Goal: Task Accomplishment & Management: Manage account settings

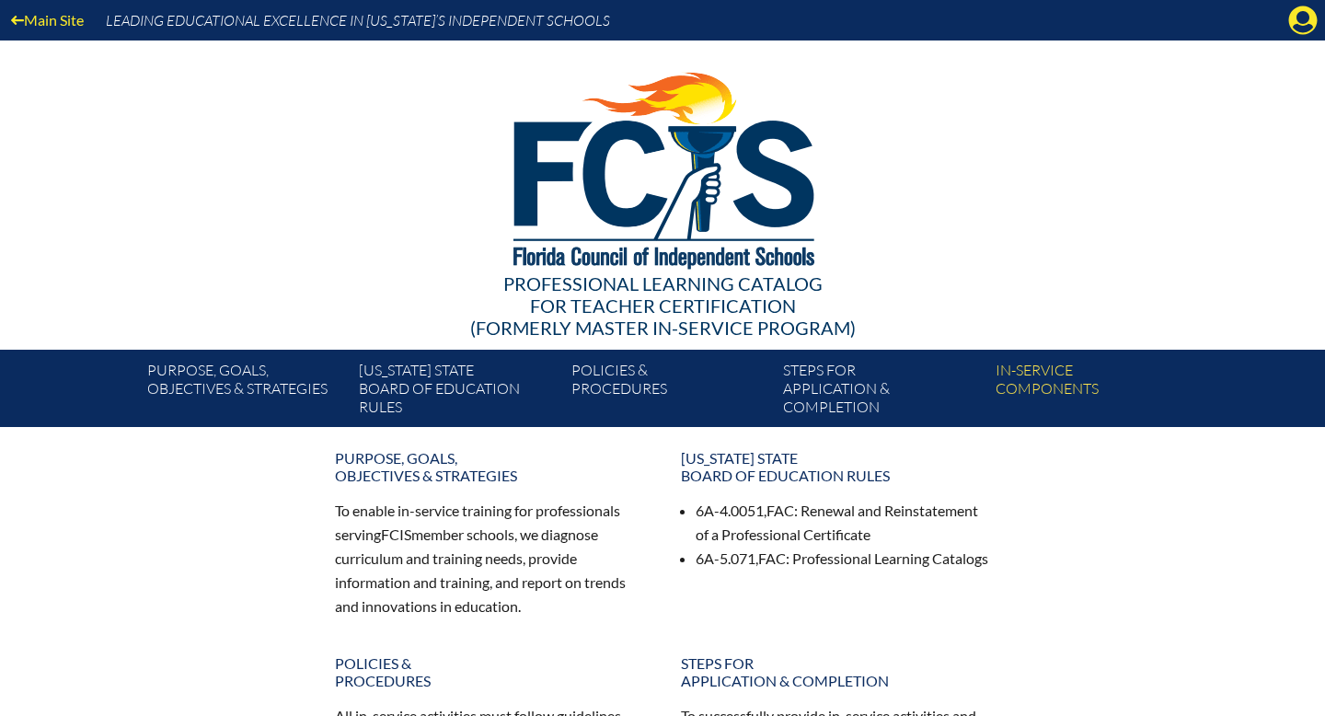
click at [1321, 24] on div "Main Site Leading Educational Excellence in Florida’s Independent Schools" at bounding box center [662, 20] width 1325 height 40
click at [1311, 24] on icon "Manage account" at bounding box center [1302, 20] width 29 height 29
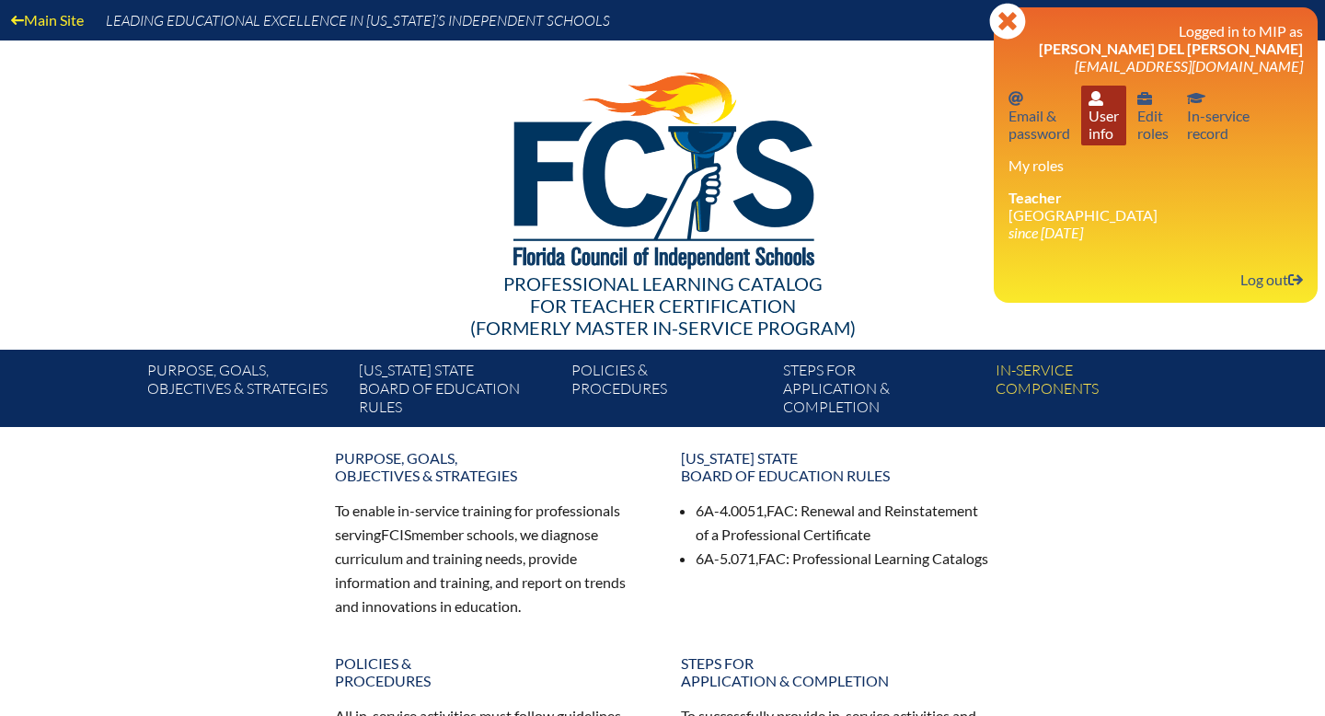
click at [1110, 119] on link "User info User info" at bounding box center [1103, 116] width 45 height 60
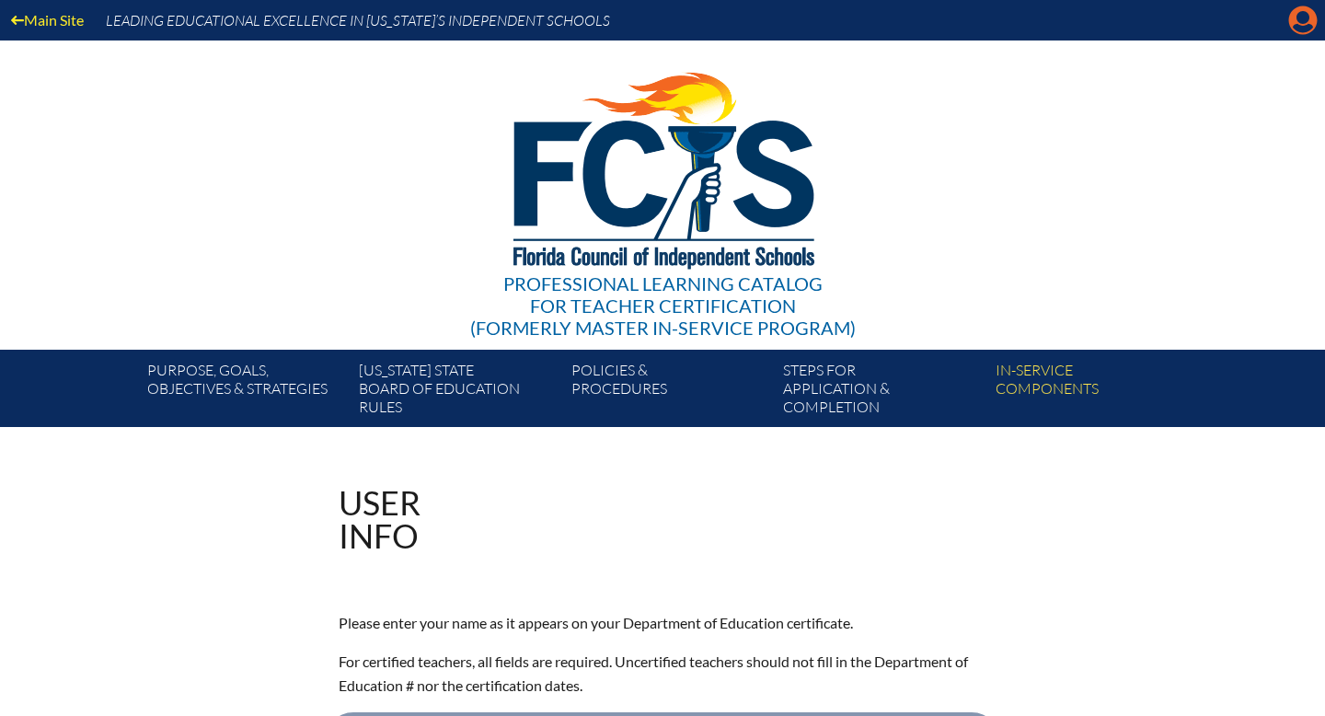
click at [1295, 18] on icon at bounding box center [1303, 20] width 29 height 29
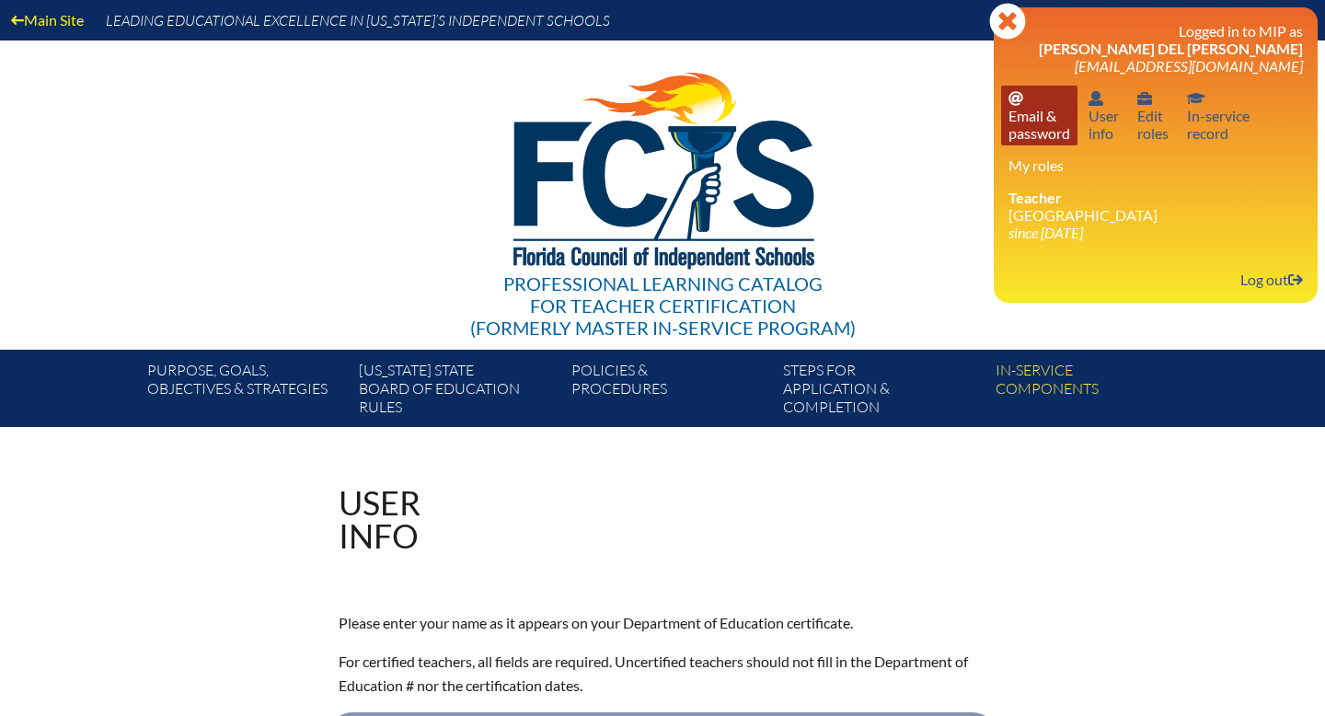
click at [1031, 118] on link "Email password Email & password" at bounding box center [1039, 116] width 76 height 60
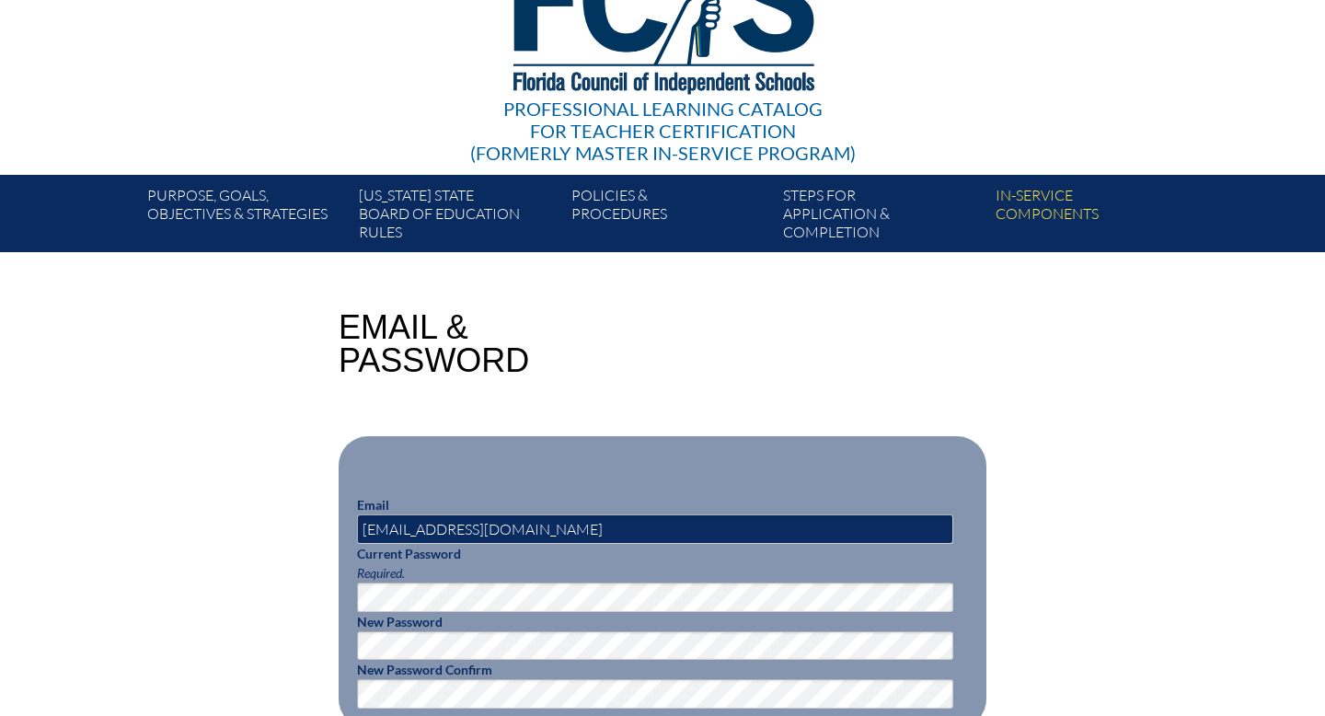
scroll to position [207, 0]
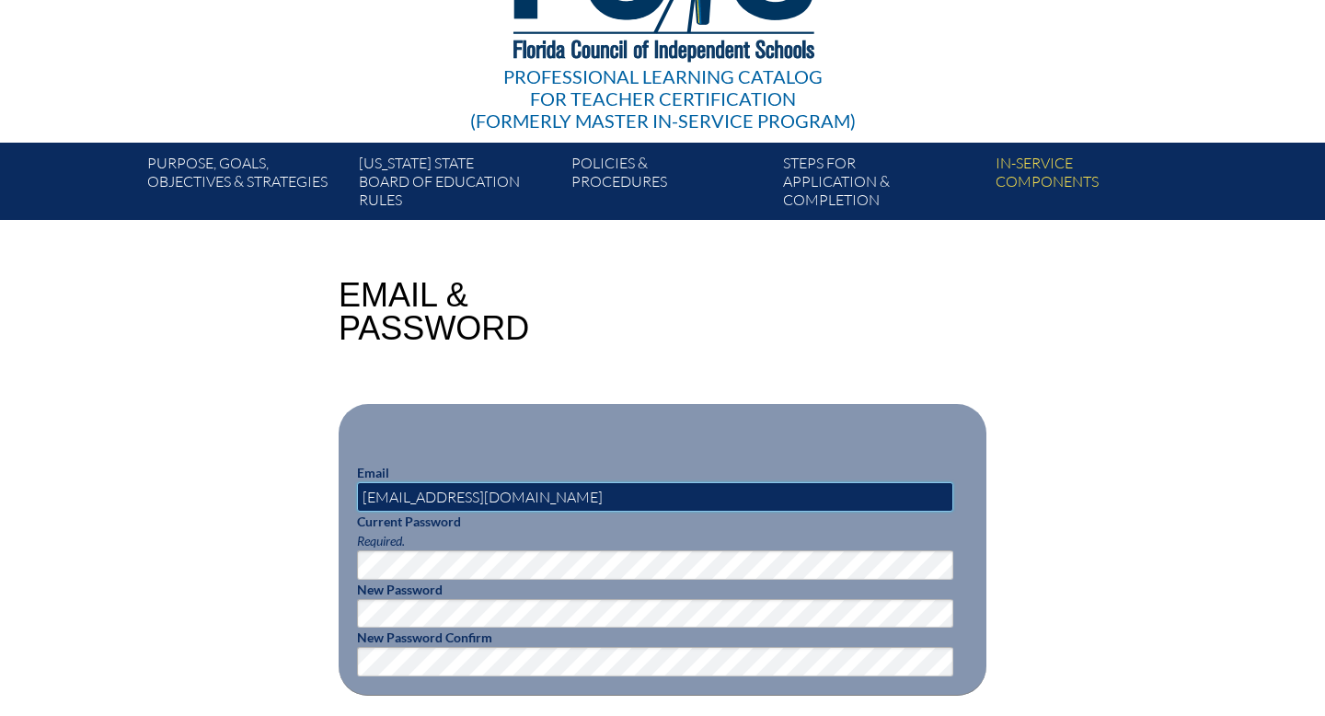
click at [450, 497] on input "[EMAIL_ADDRESS][DOMAIN_NAME]" at bounding box center [655, 496] width 596 height 29
click at [507, 494] on input "jdelvalle@lhprep.org" at bounding box center [655, 496] width 596 height 29
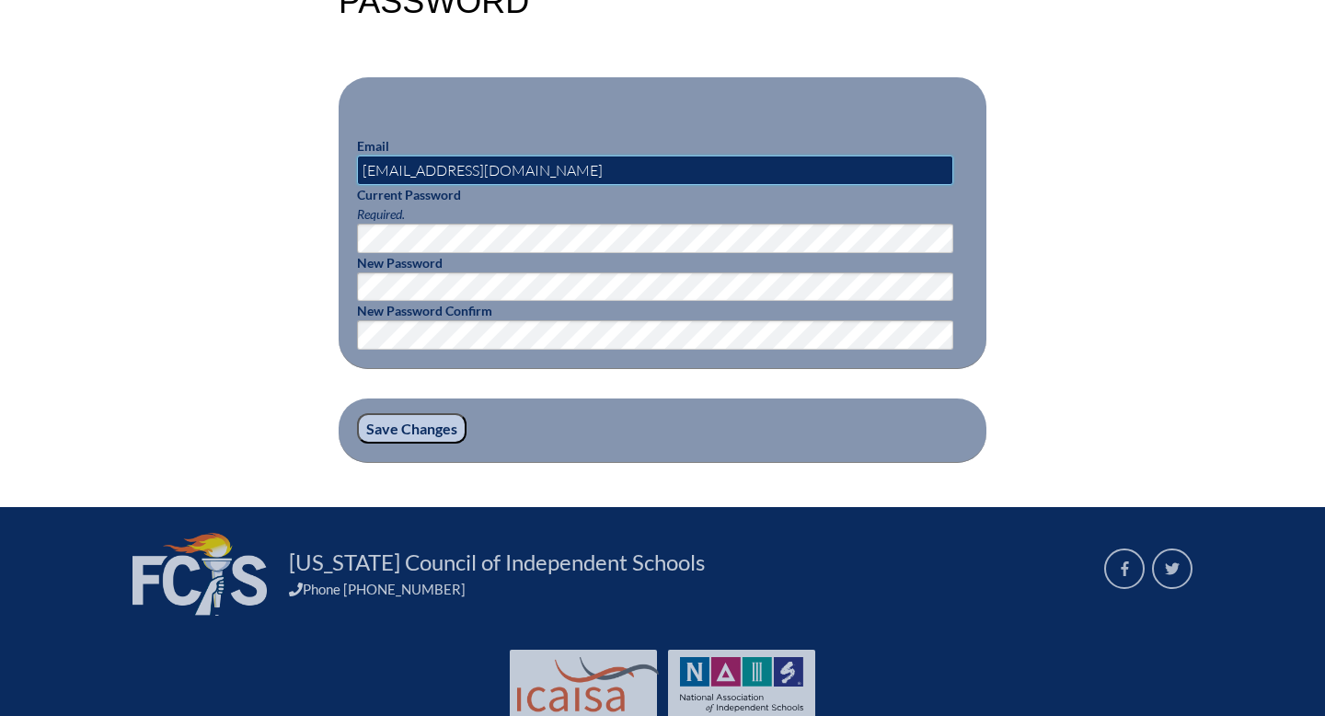
scroll to position [591, 0]
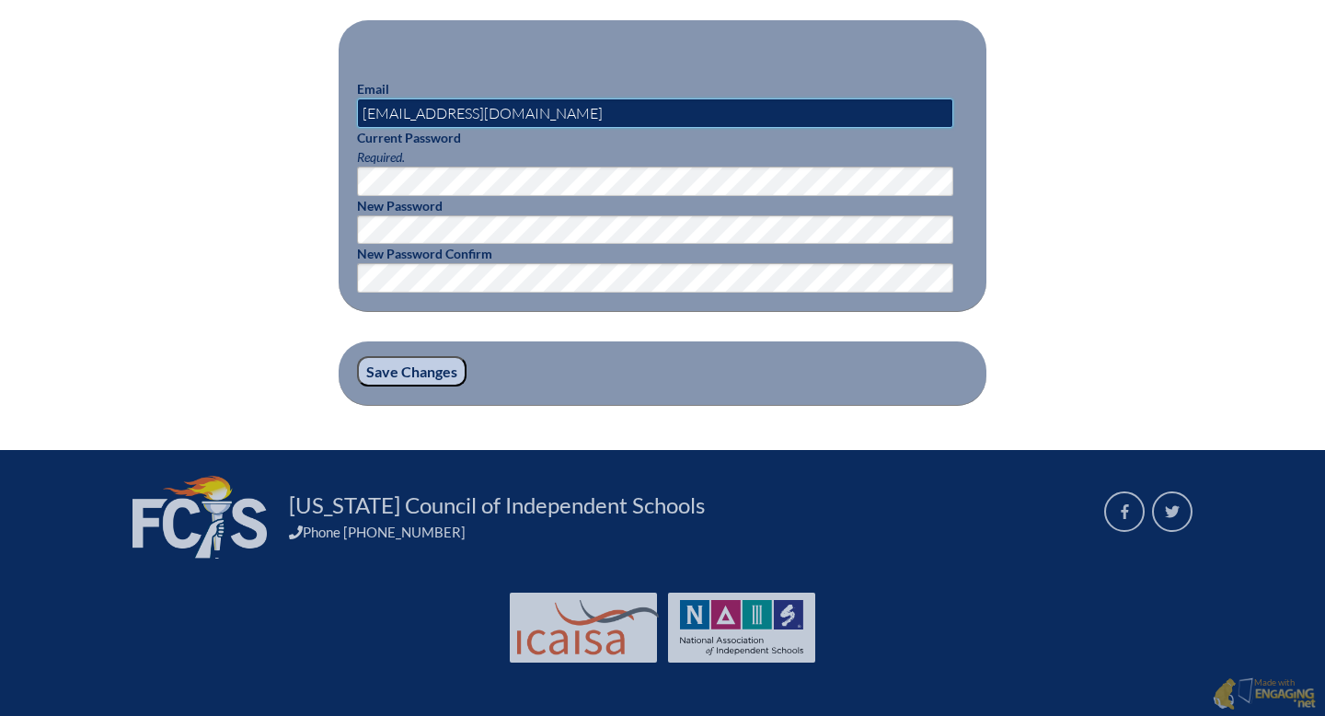
type input "jdelvalle@lhprep.org"
click at [415, 364] on input "Save Changes" at bounding box center [411, 371] width 109 height 31
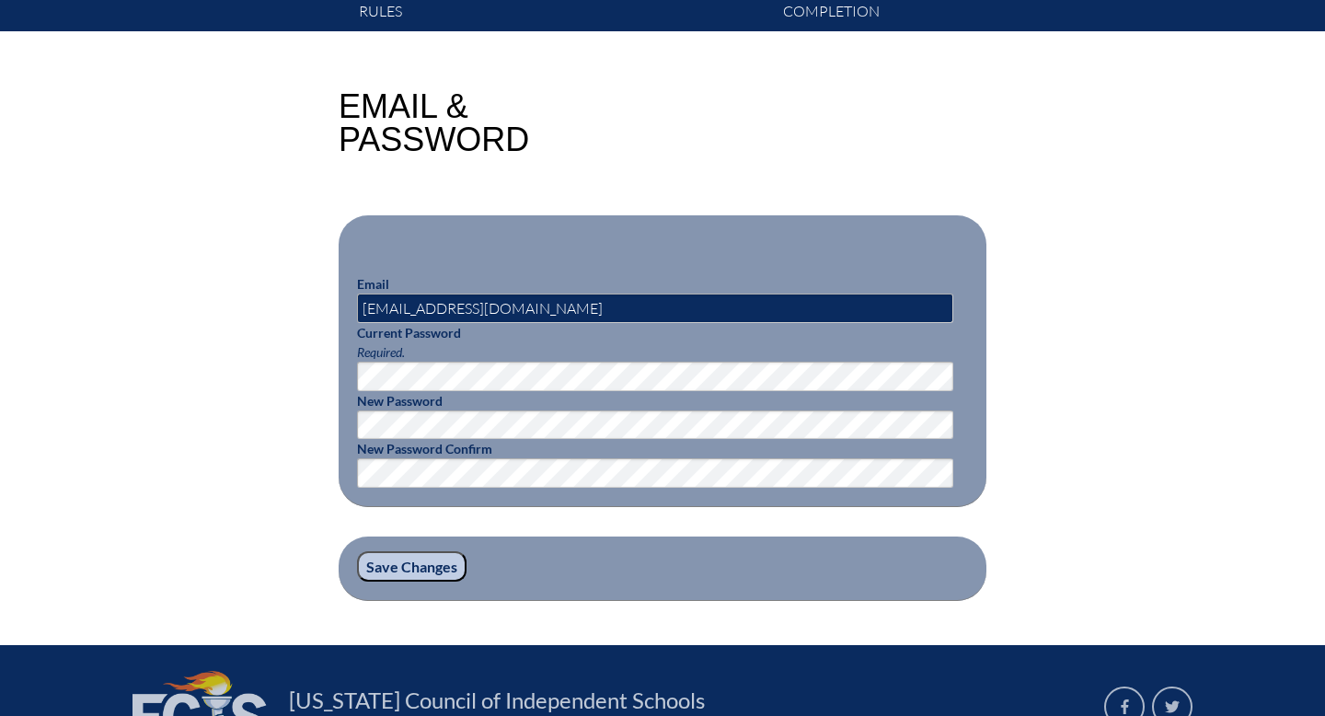
scroll to position [398, 0]
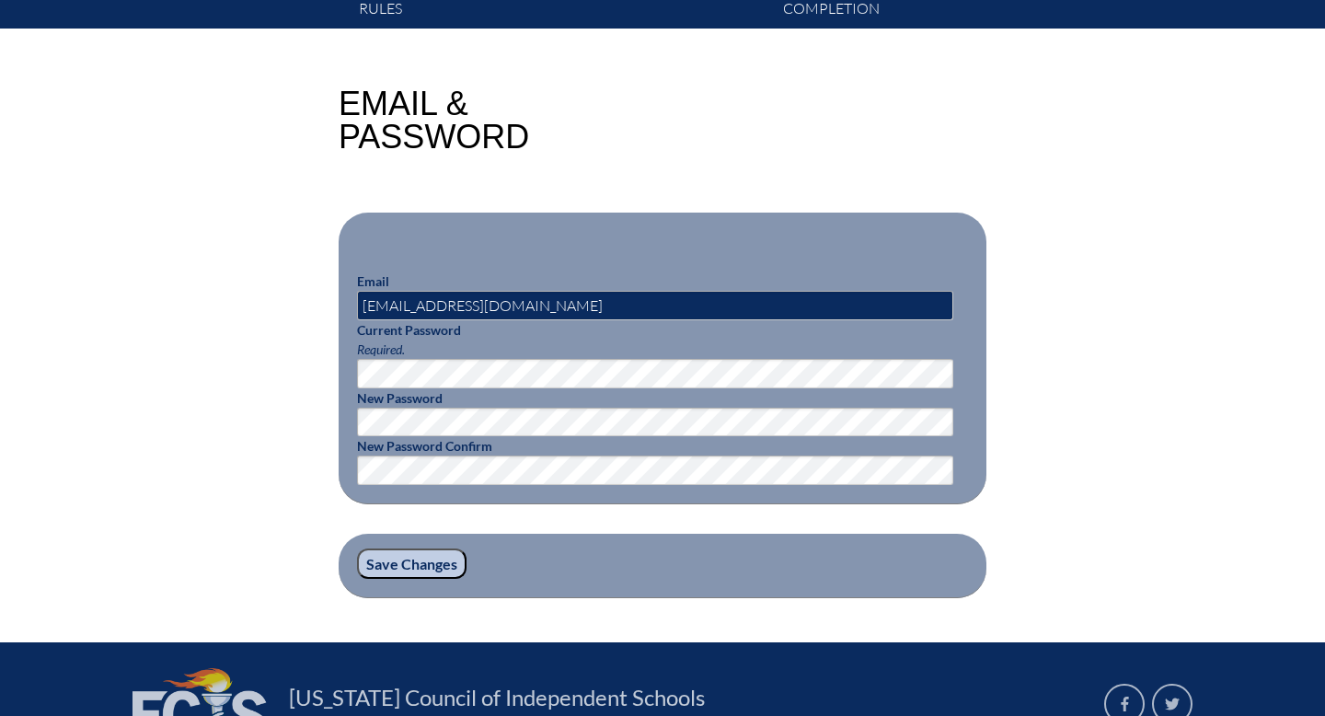
click at [389, 560] on input "Save Changes" at bounding box center [411, 563] width 109 height 31
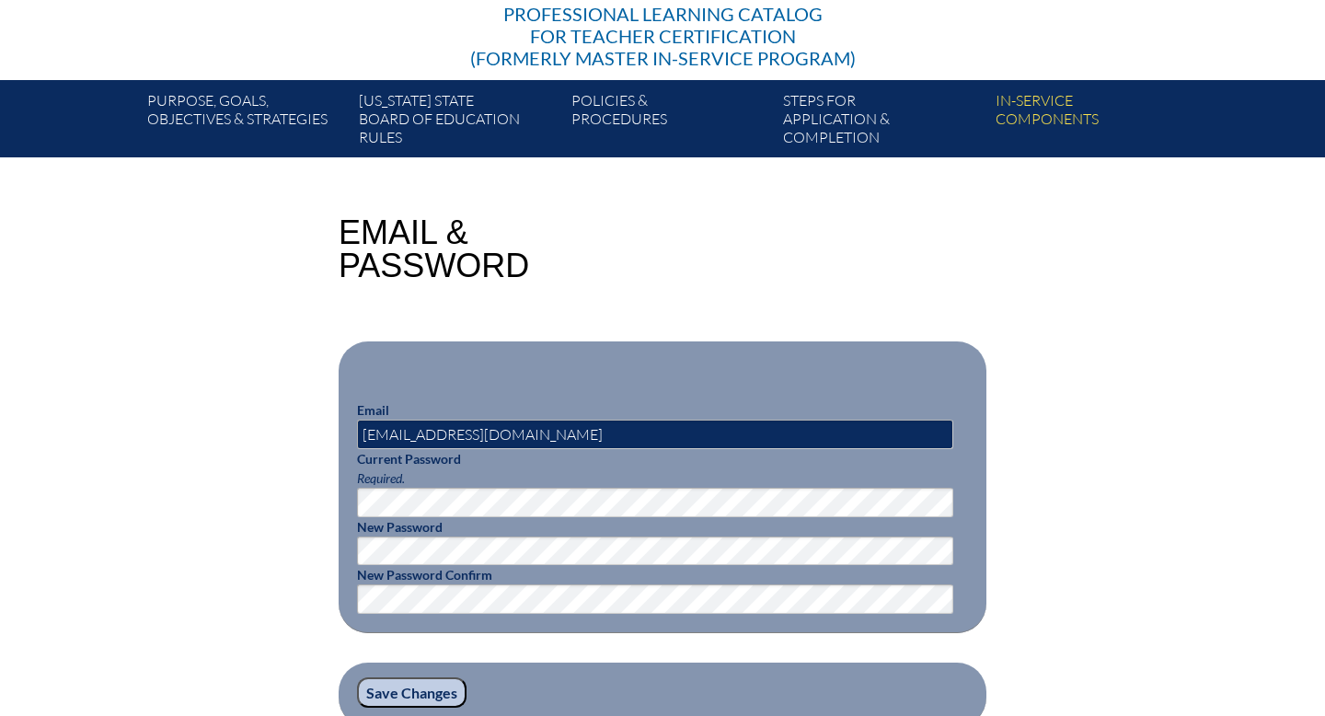
scroll to position [321, 0]
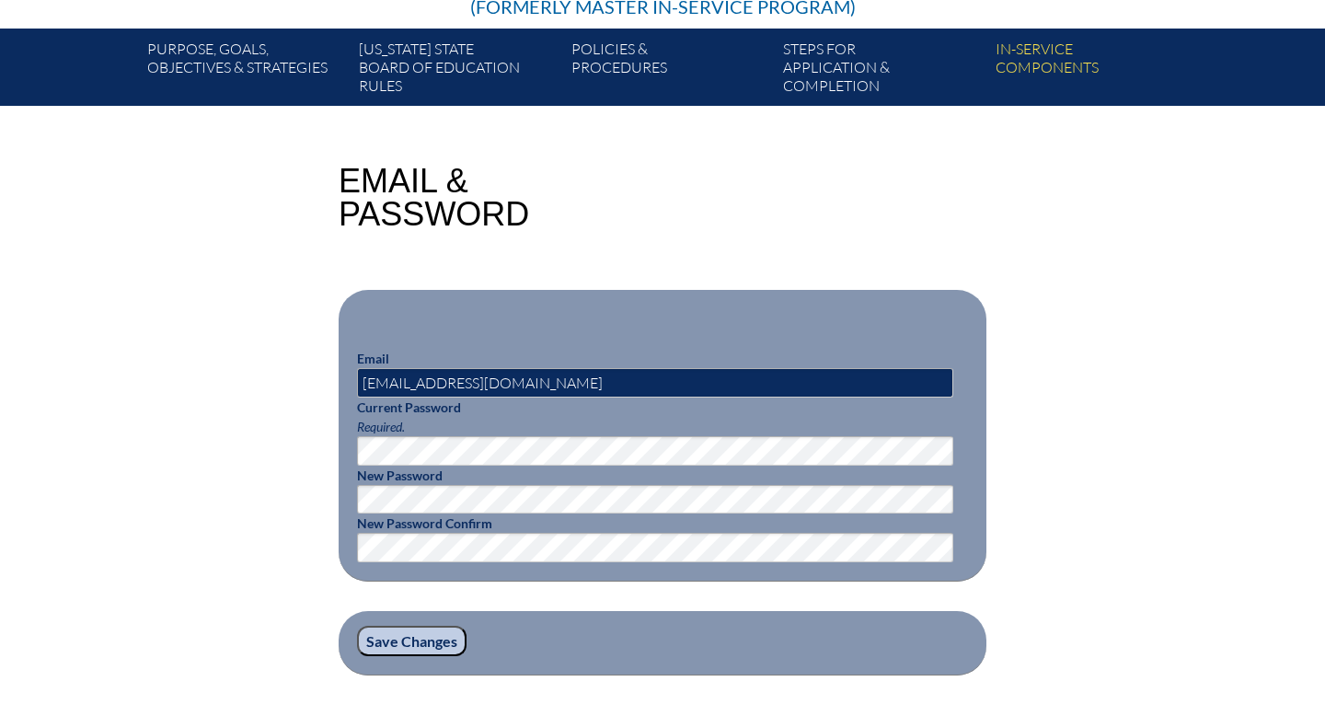
click at [383, 640] on input "Save Changes" at bounding box center [411, 641] width 109 height 31
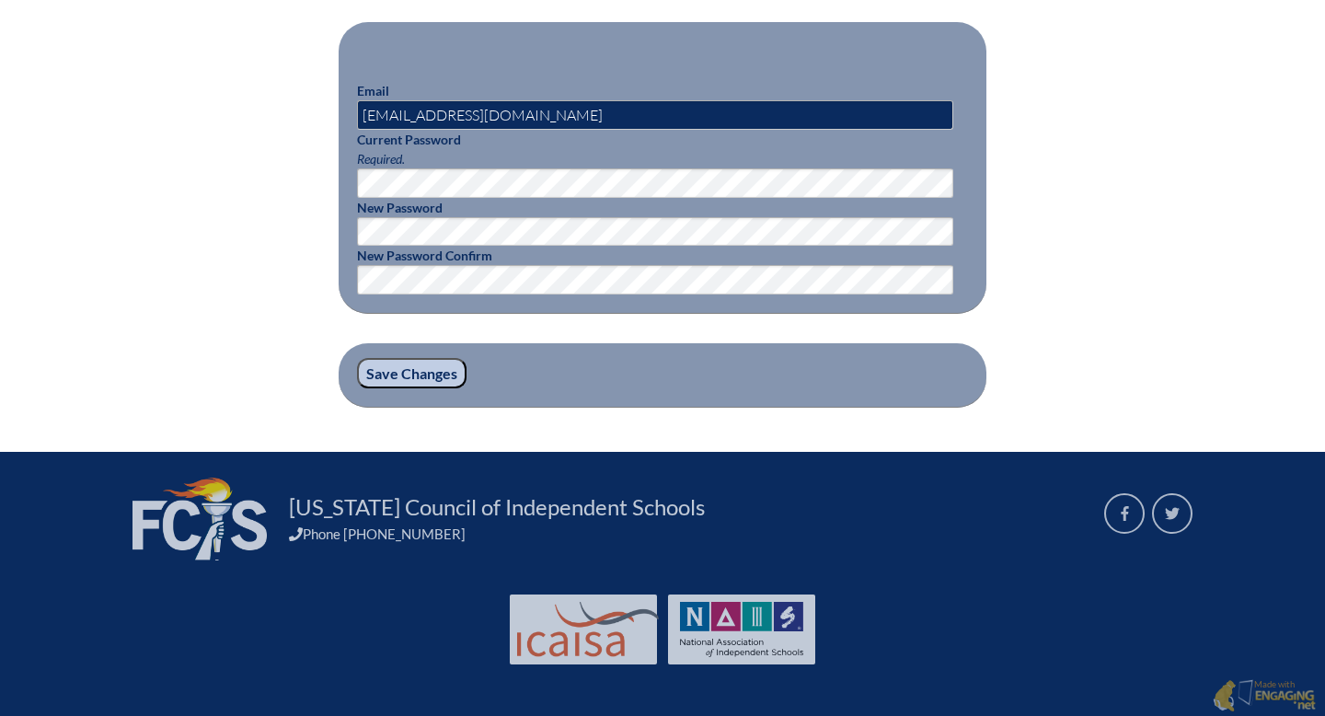
scroll to position [585, 0]
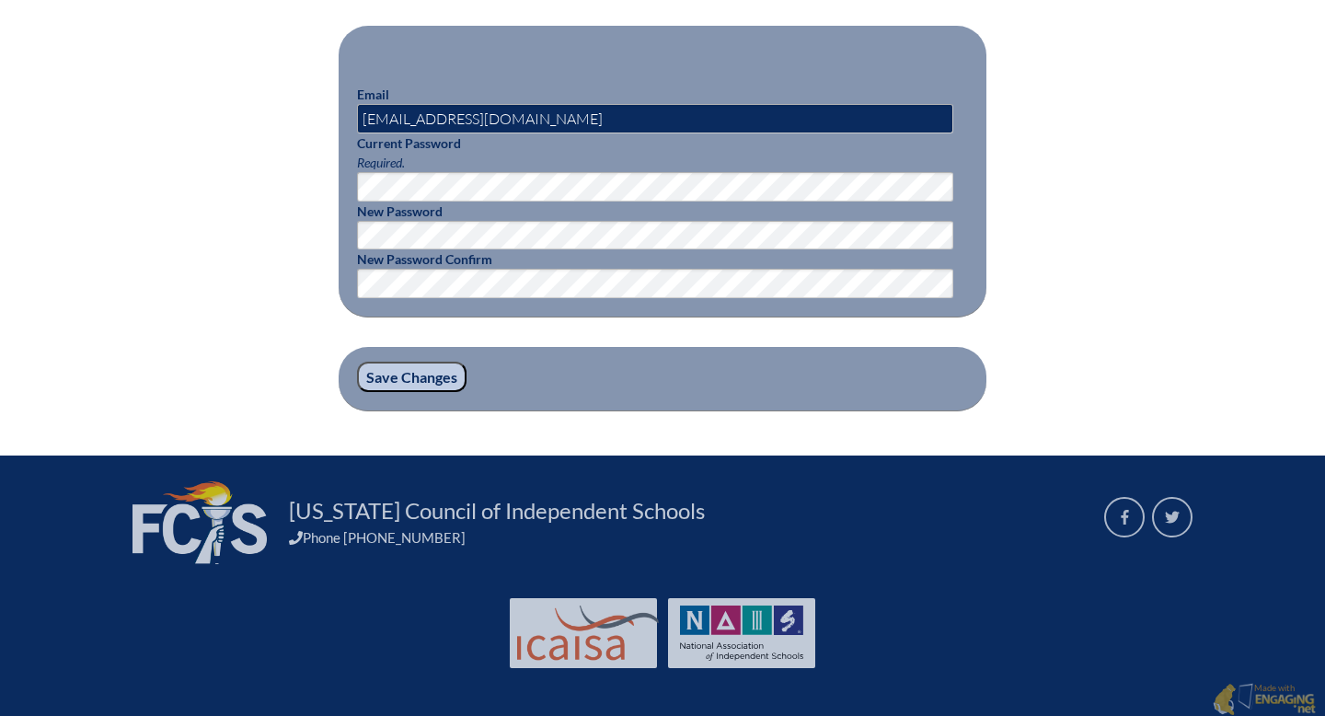
click at [422, 381] on input "Save Changes" at bounding box center [411, 377] width 109 height 31
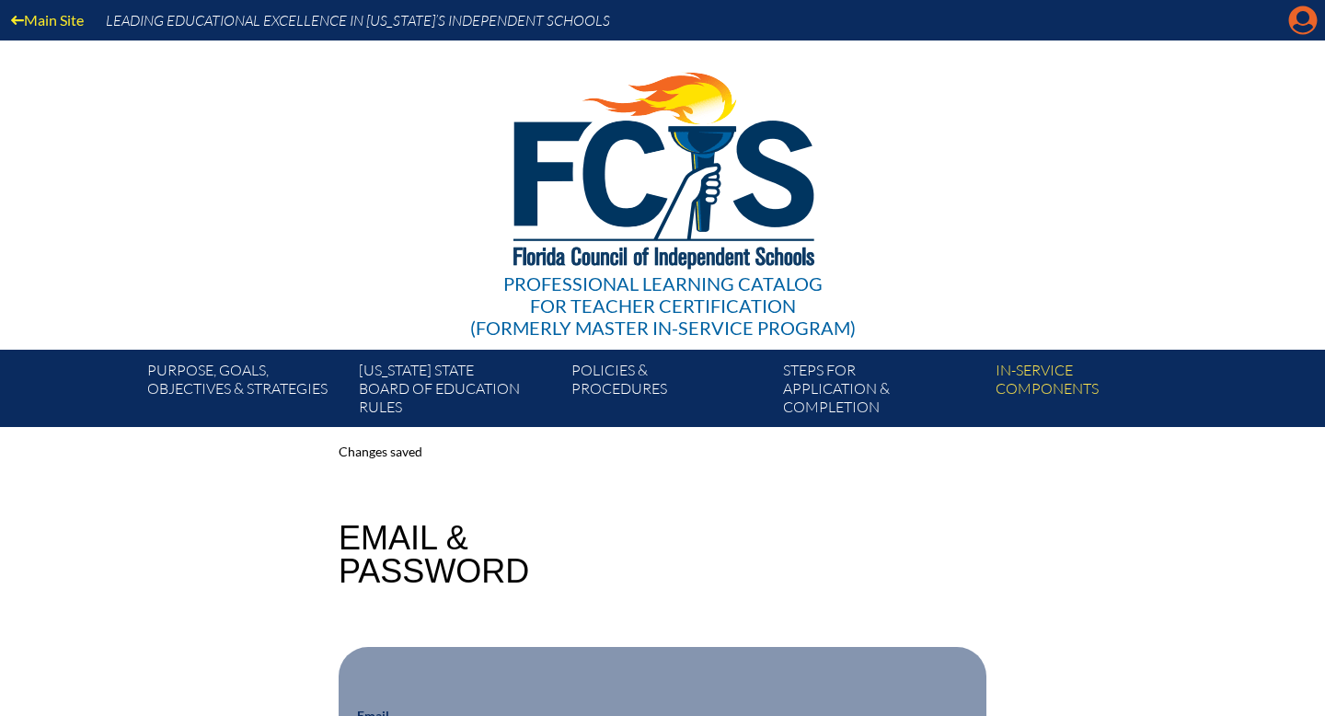
click at [1302, 29] on icon "Manage account" at bounding box center [1302, 20] width 29 height 29
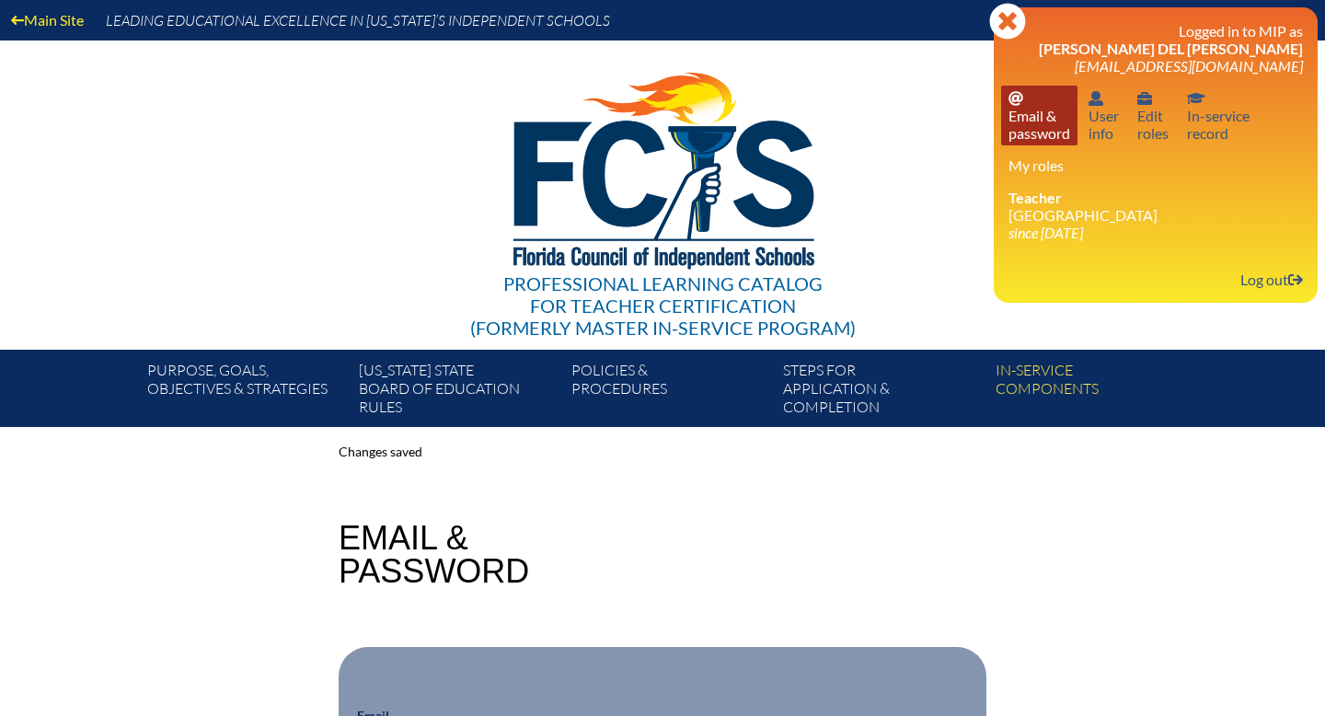
click at [1034, 144] on link "Email password Email & password" at bounding box center [1039, 116] width 76 height 60
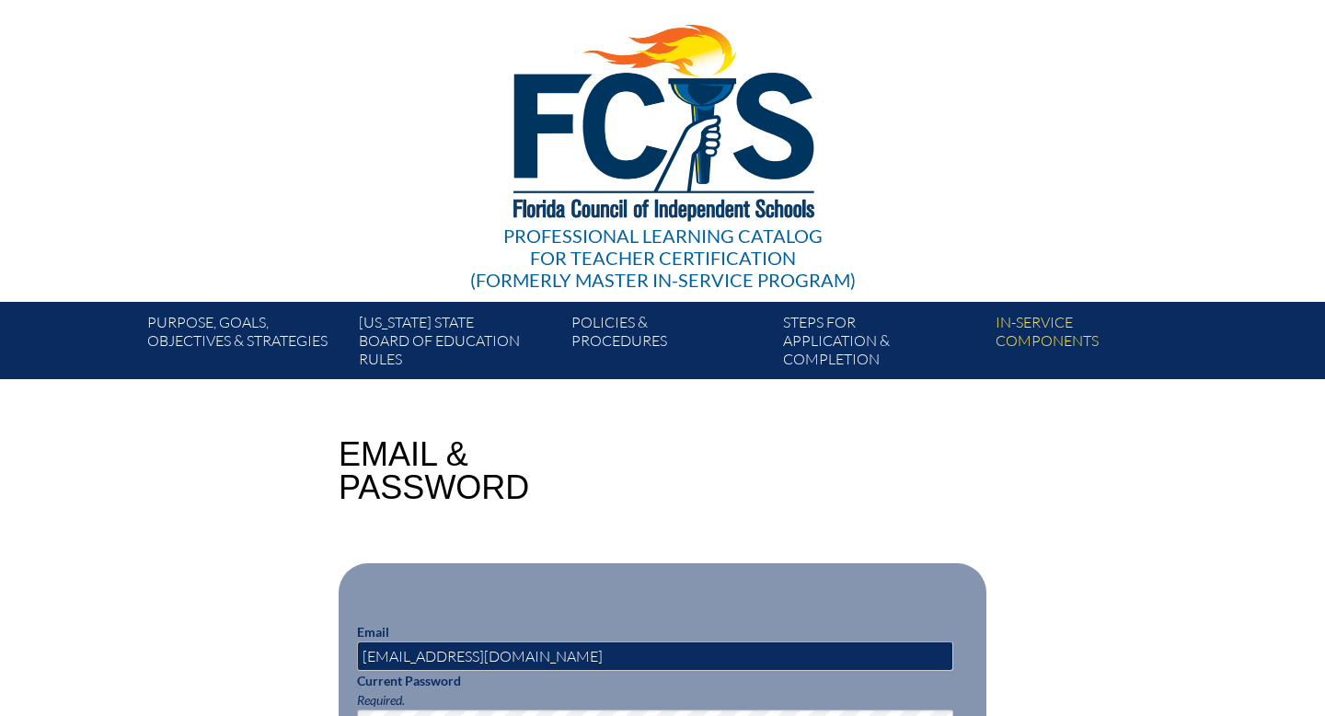
scroll to position [55, 0]
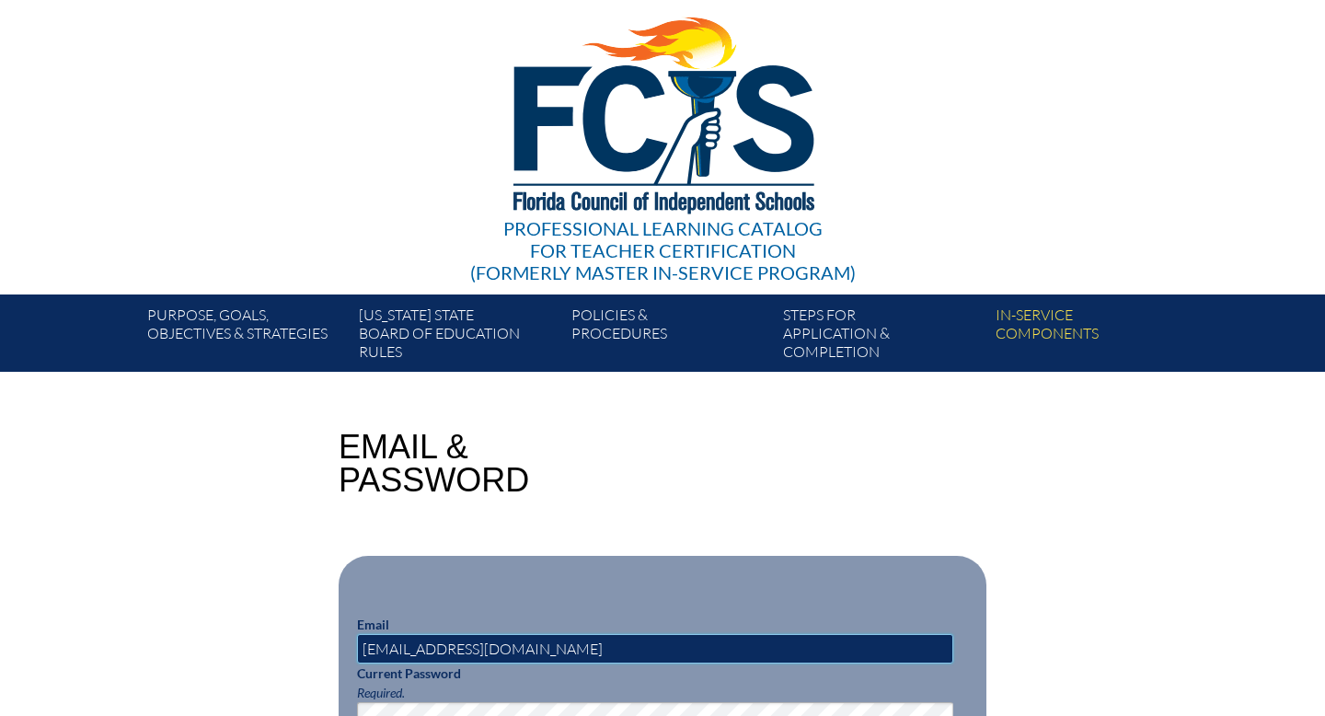
click at [454, 649] on input "[EMAIL_ADDRESS][DOMAIN_NAME]" at bounding box center [655, 648] width 596 height 29
click at [514, 647] on input "[EMAIL_ADDRESS][DOMAIN_NAME]" at bounding box center [655, 648] width 596 height 29
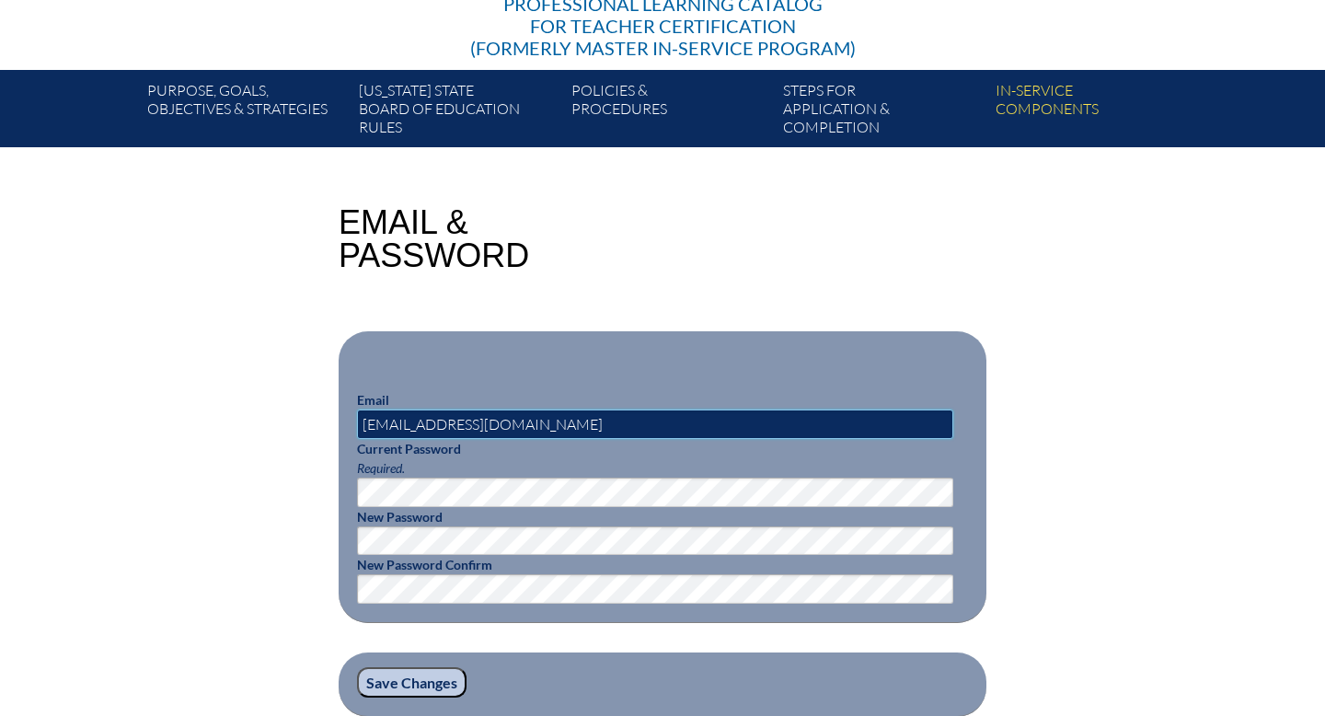
scroll to position [296, 0]
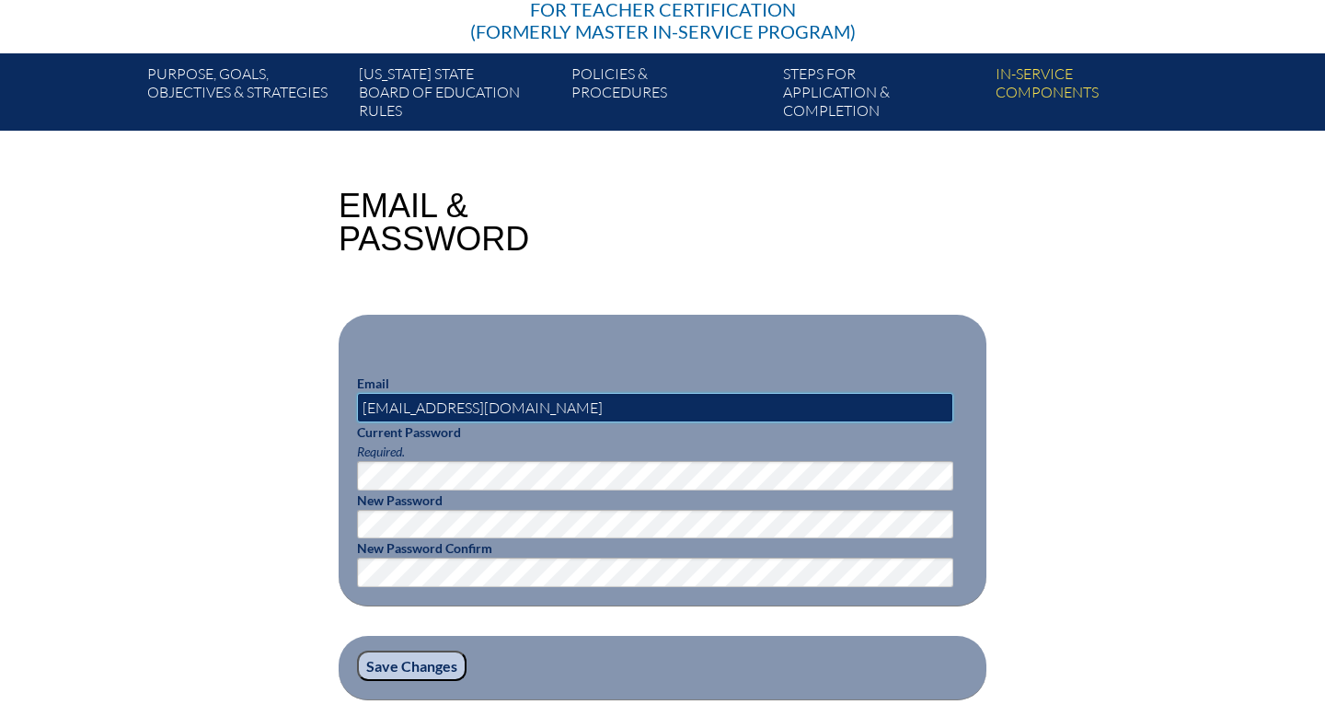
type input "[EMAIL_ADDRESS][DOMAIN_NAME]"
click at [399, 669] on input "Save Changes" at bounding box center [411, 665] width 109 height 31
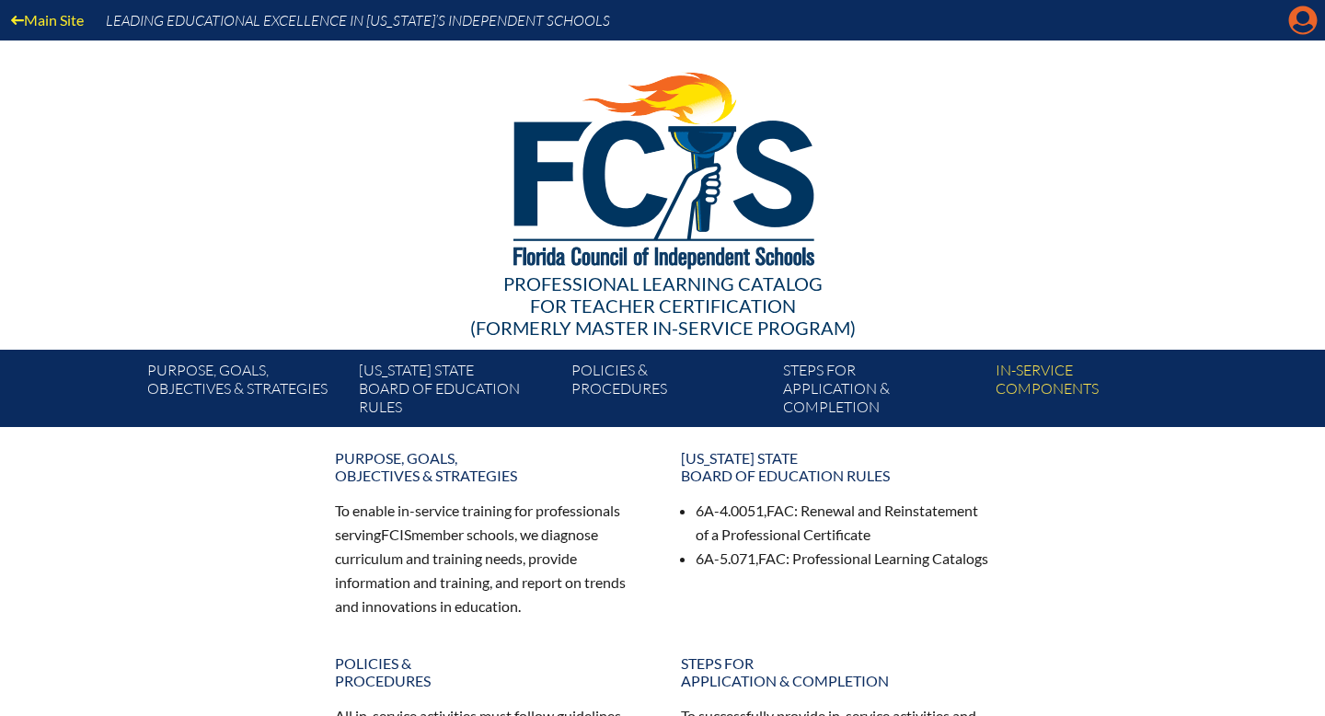
click at [1293, 22] on icon at bounding box center [1303, 20] width 29 height 29
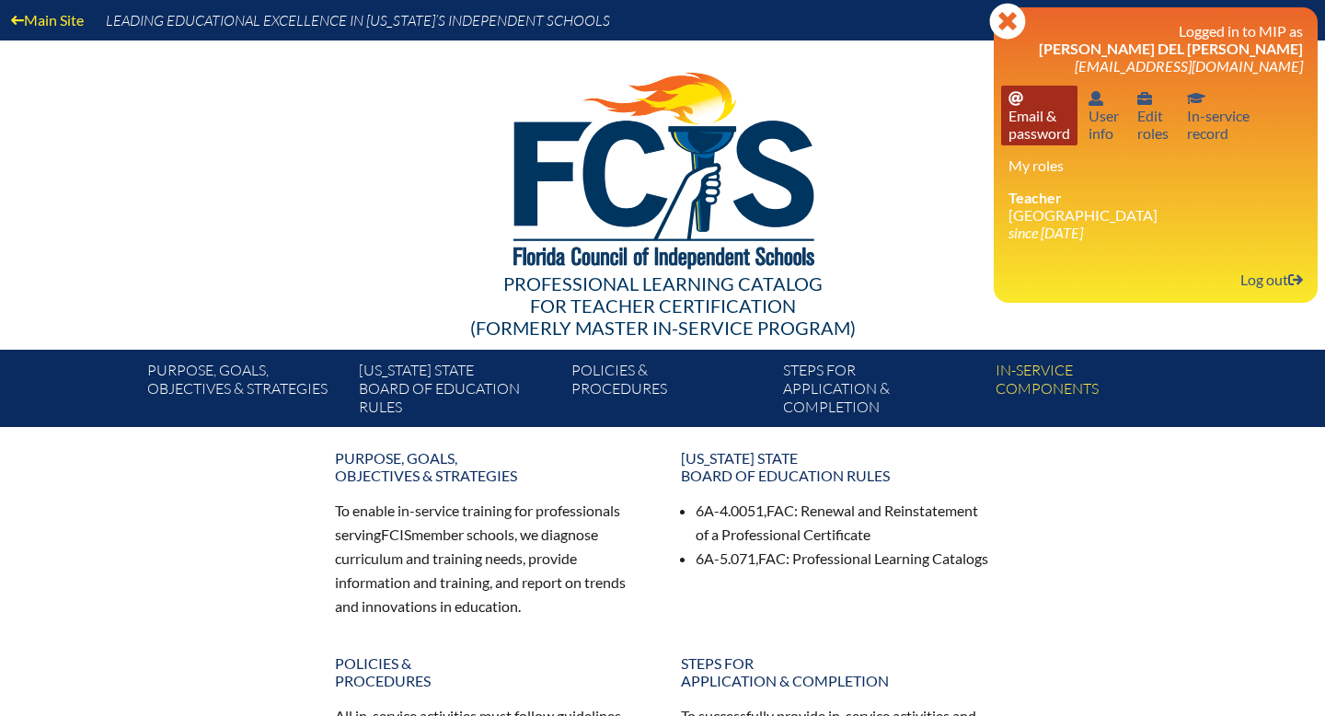
click at [1041, 113] on link "Email password Email & password" at bounding box center [1039, 116] width 76 height 60
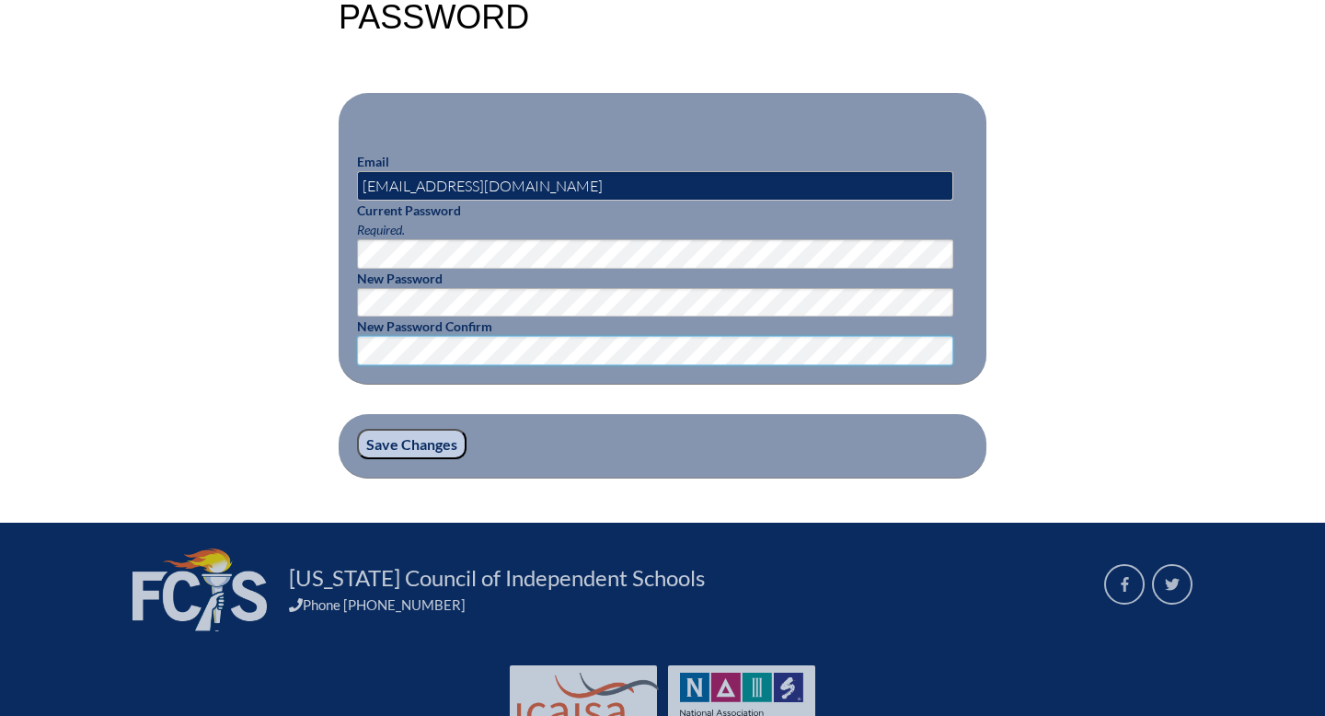
scroll to position [526, 0]
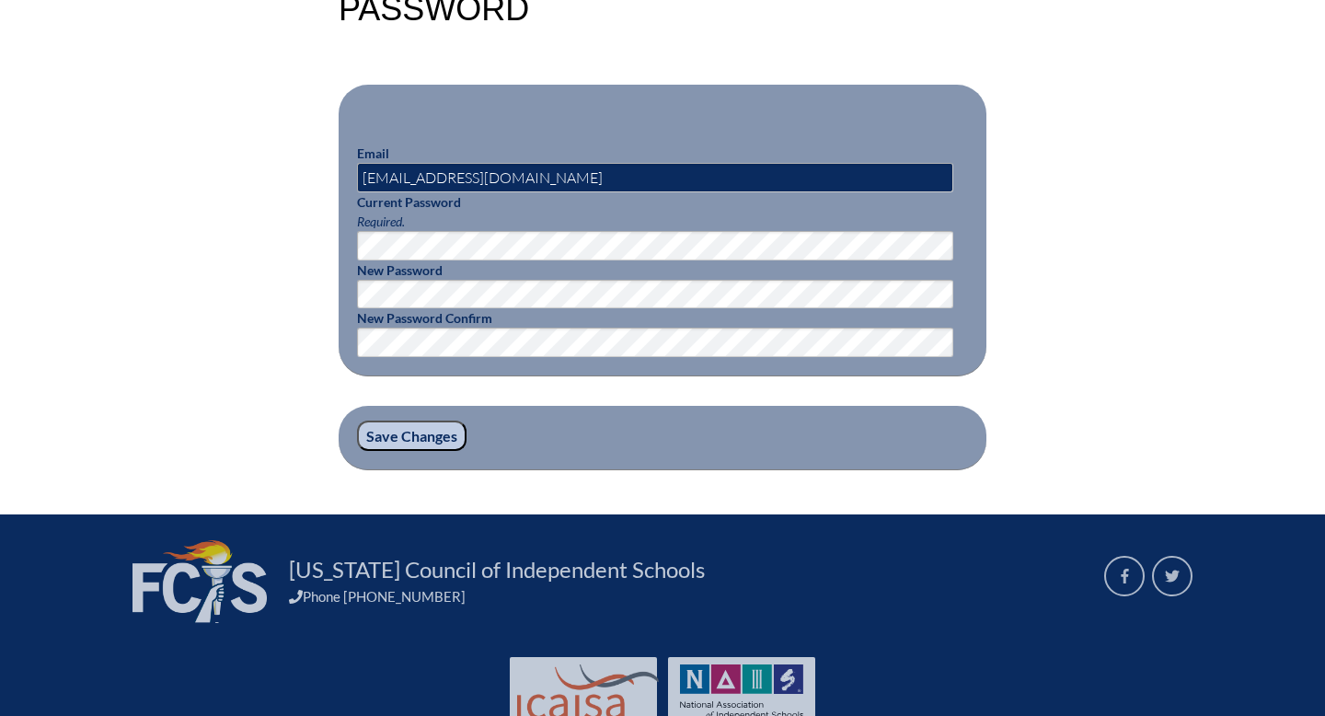
click at [411, 438] on input "Save Changes" at bounding box center [411, 435] width 109 height 31
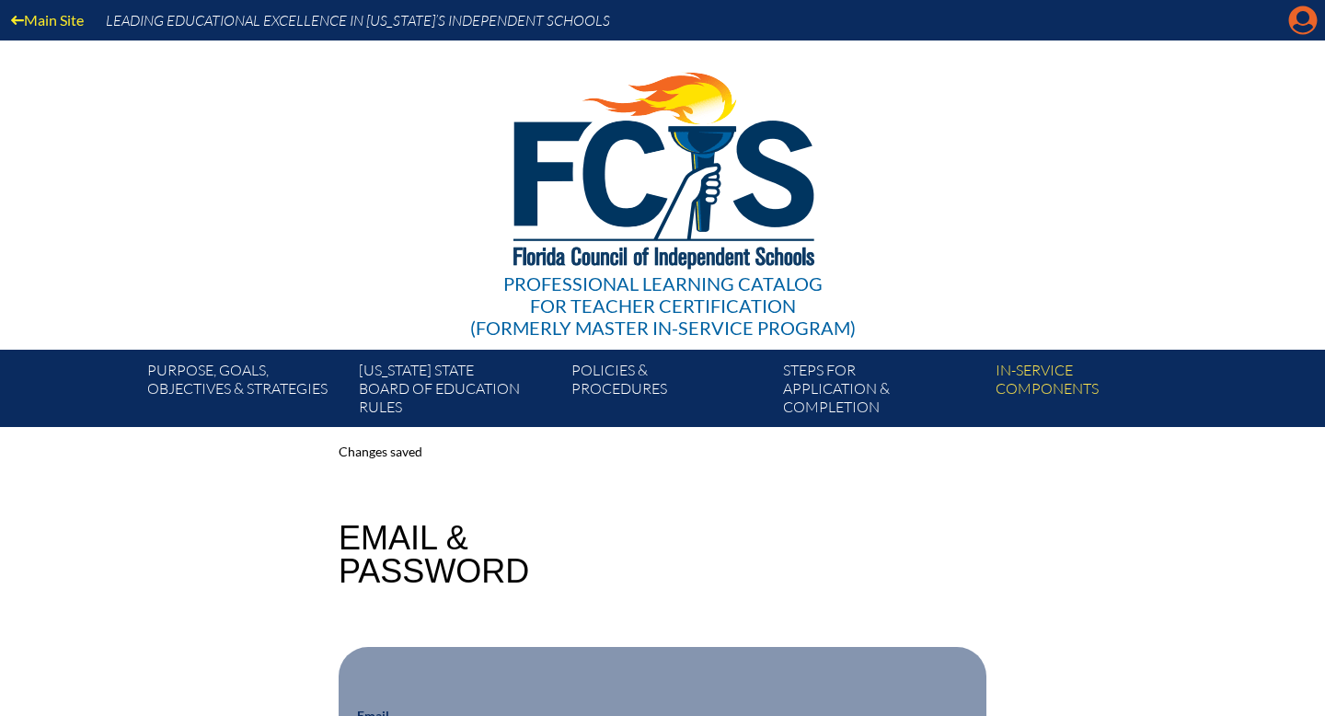
click at [1294, 28] on icon "Manage account" at bounding box center [1302, 20] width 29 height 29
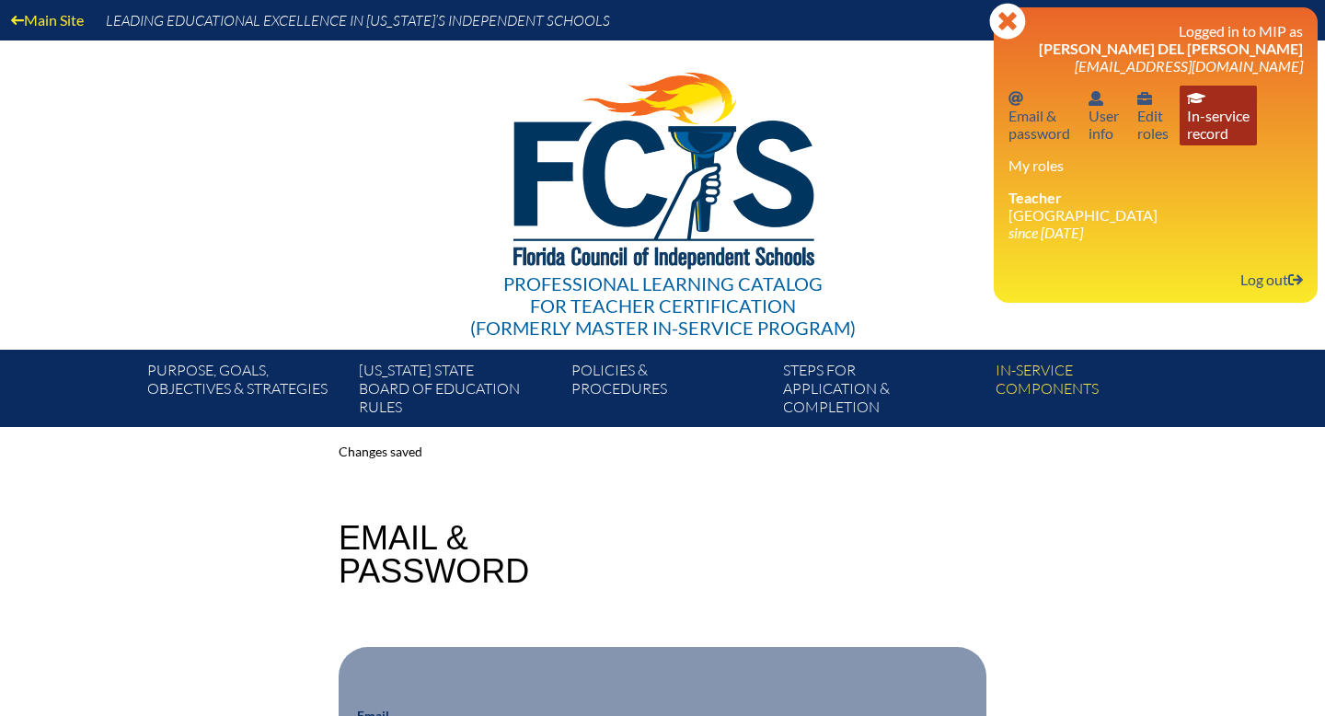
click at [1188, 113] on link "In-service record In-service record" at bounding box center [1217, 116] width 77 height 60
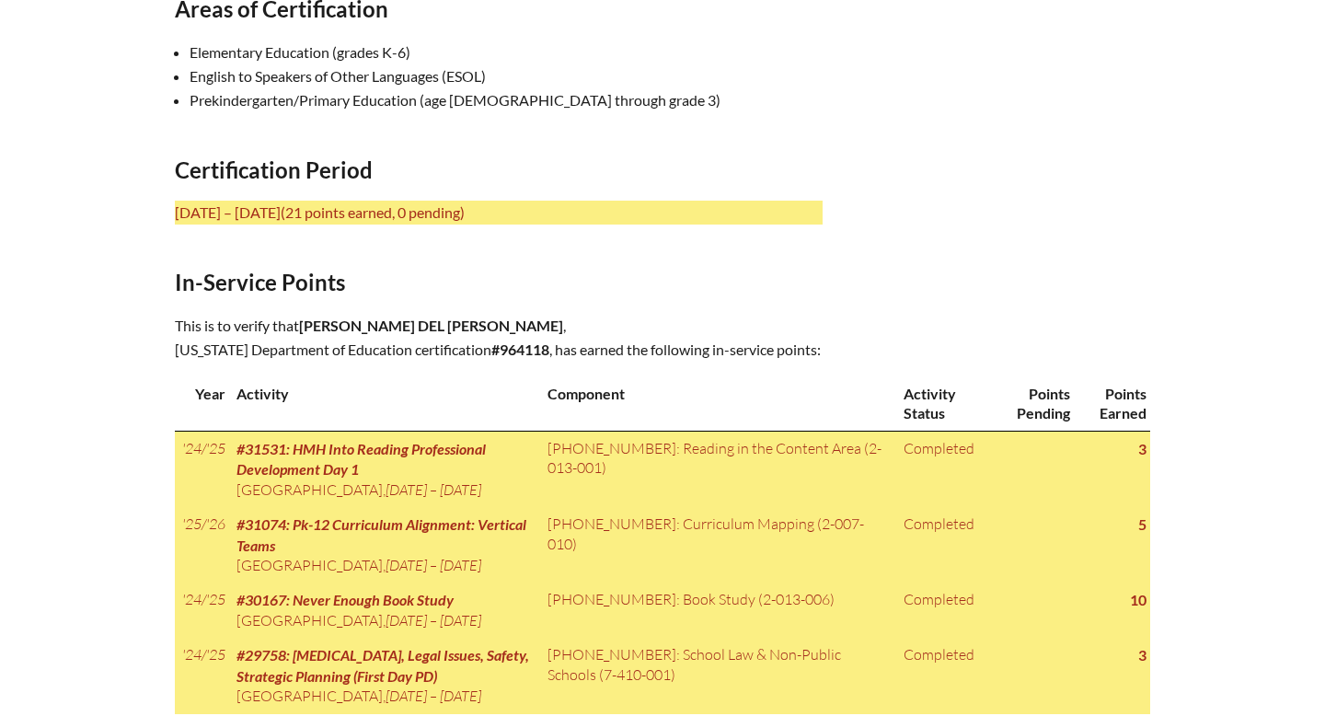
scroll to position [718, 0]
